Goal: Navigation & Orientation: Find specific page/section

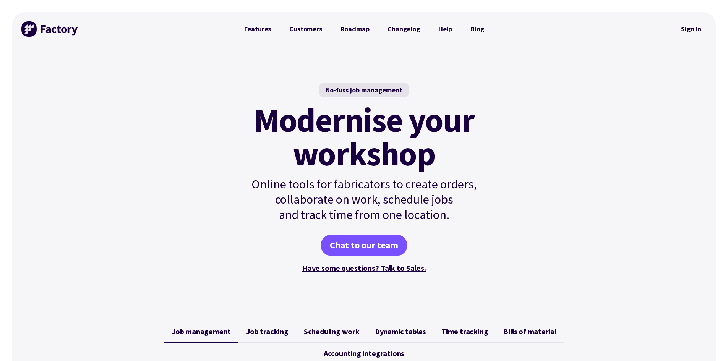
click at [253, 28] on link "Features" at bounding box center [257, 28] width 45 height 15
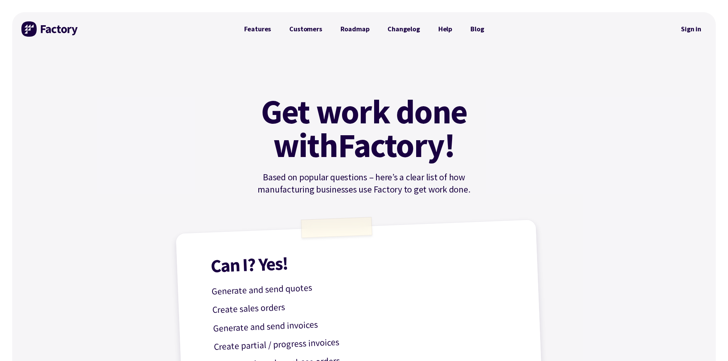
click at [31, 29] on img at bounding box center [49, 28] width 57 height 15
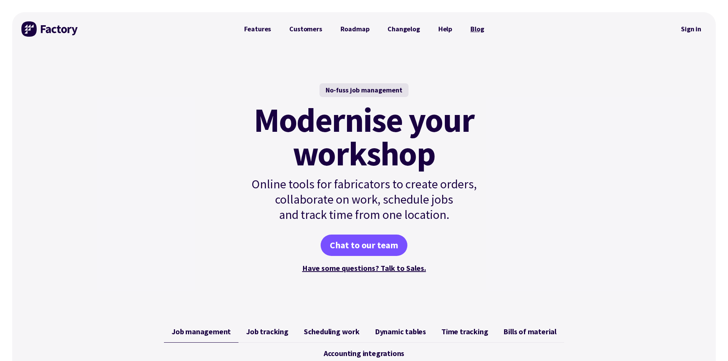
click at [476, 28] on link "Blog" at bounding box center [477, 28] width 32 height 15
click at [440, 32] on link "Help" at bounding box center [445, 28] width 32 height 15
